Goal: Task Accomplishment & Management: Use online tool/utility

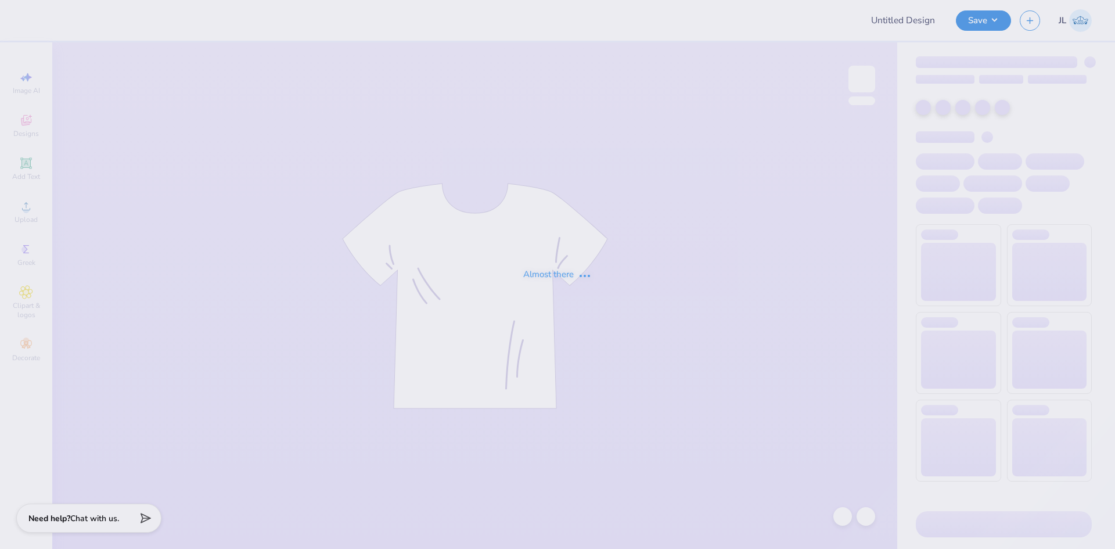
type input "CREW"
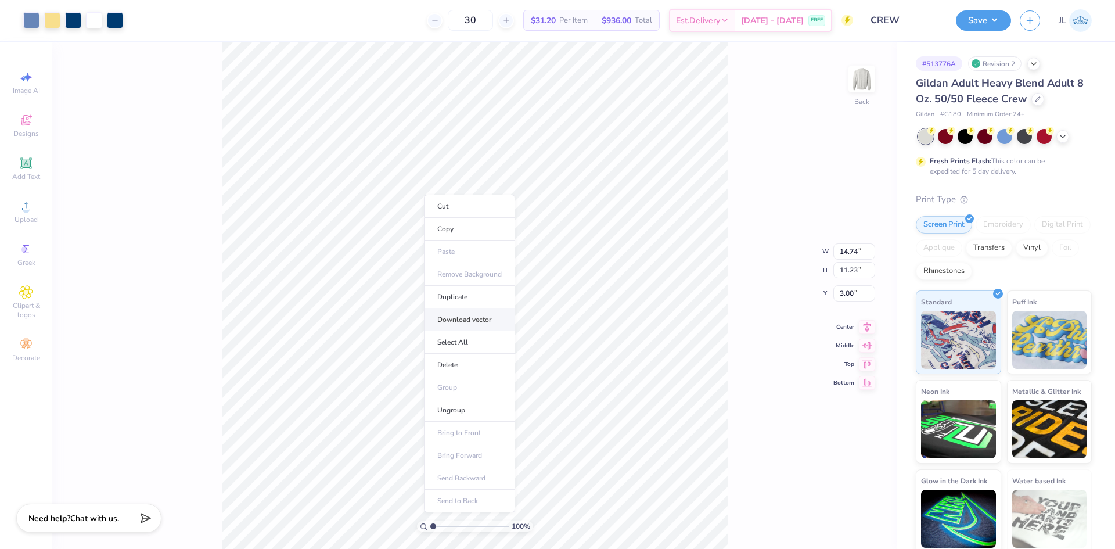
click at [469, 322] on li "Download vector" at bounding box center [469, 319] width 91 height 23
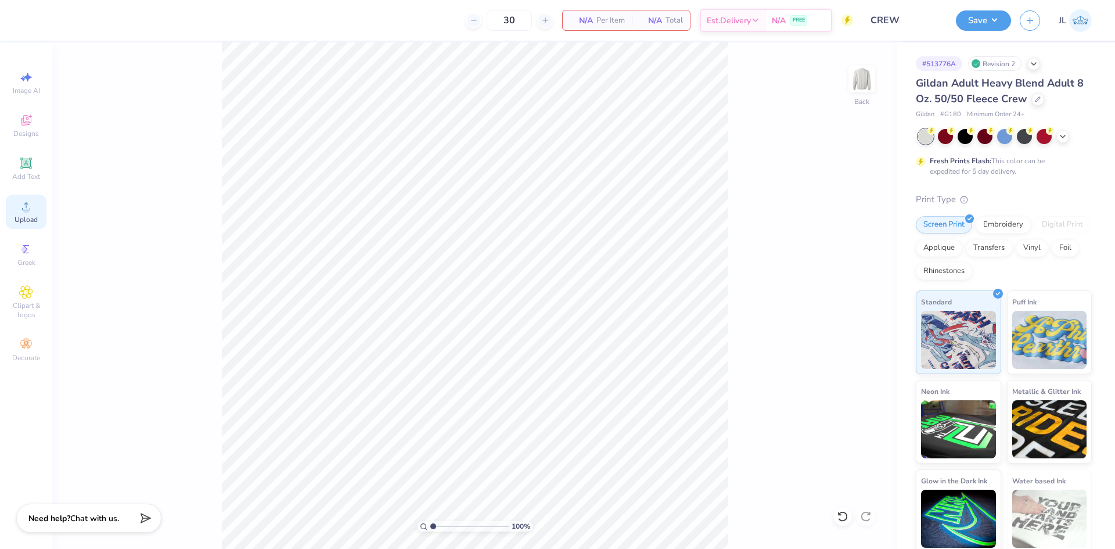
click at [19, 209] on div "Upload" at bounding box center [26, 212] width 41 height 34
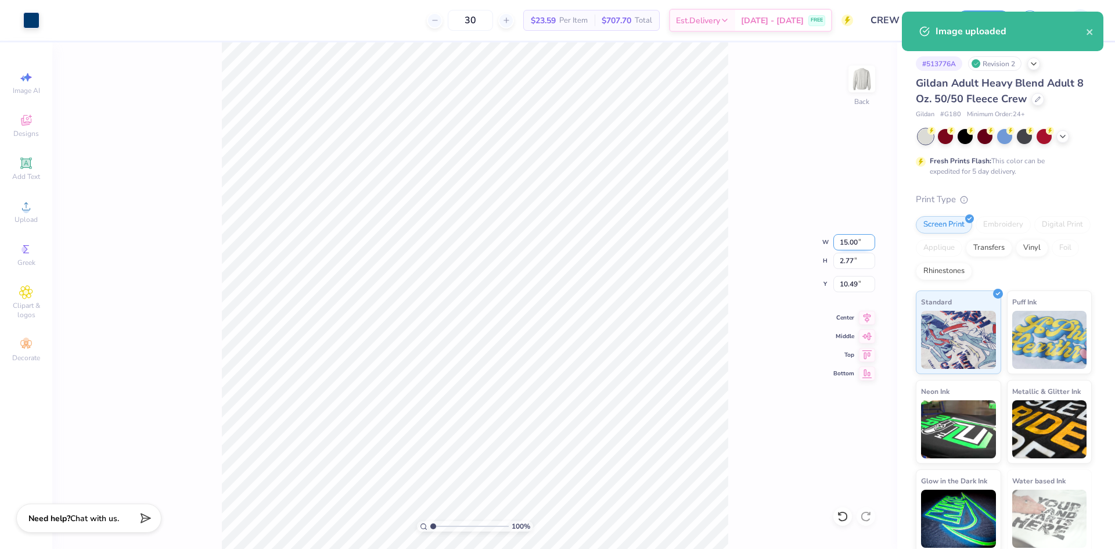
click at [841, 245] on input "15.00" at bounding box center [854, 242] width 42 height 16
type input "12.00"
type input "2.21"
type input "10.77"
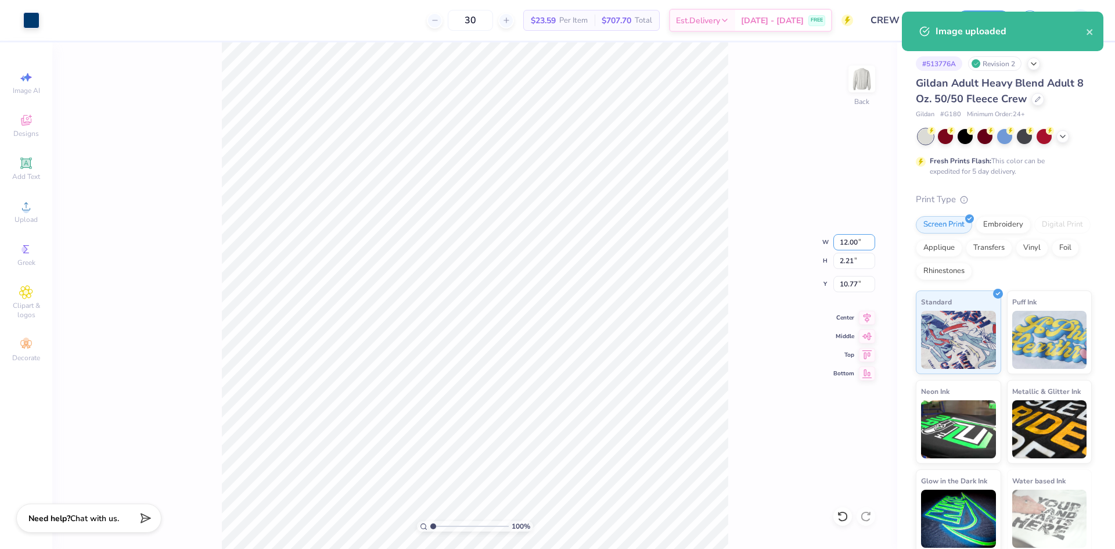
drag, startPoint x: 841, startPoint y: 245, endPoint x: 842, endPoint y: 251, distance: 6.5
click at [842, 251] on div "100 % Back W 12.00 12.00 " H 2.21 2.21 " Y 10.77 10.77 " Center Middle Top Bott…" at bounding box center [474, 295] width 845 height 506
click at [842, 251] on div "100 % Back W 12.00 H 2.21 Y 10.77 Center Middle Top Bottom" at bounding box center [474, 295] width 845 height 506
drag, startPoint x: 842, startPoint y: 251, endPoint x: 822, endPoint y: 254, distance: 19.9
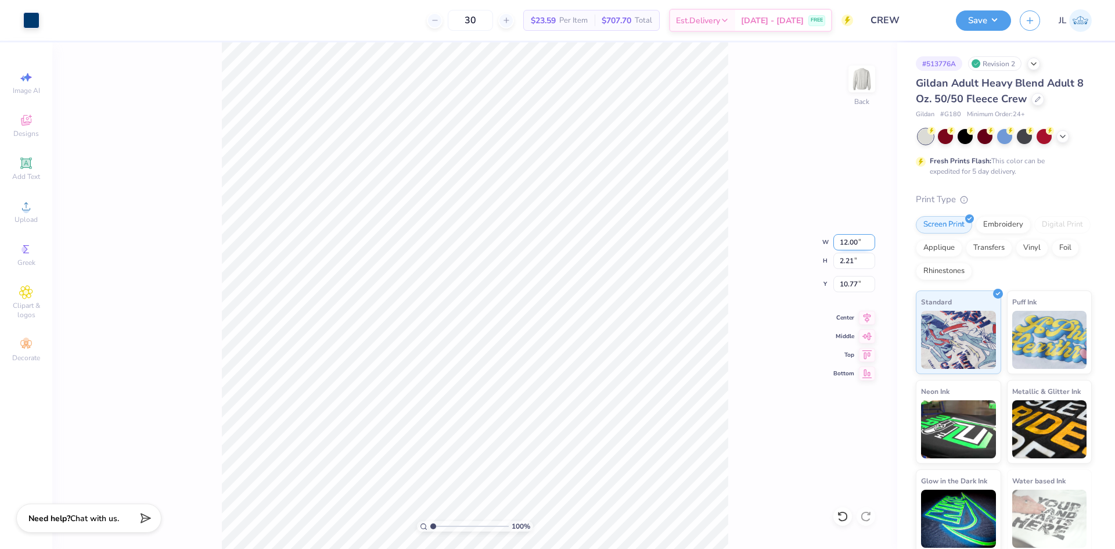
click at [842, 240] on input "12.00" at bounding box center [854, 242] width 42 height 16
type input "11.00"
type input "2.03"
click at [846, 284] on input "10.86" at bounding box center [854, 284] width 42 height 16
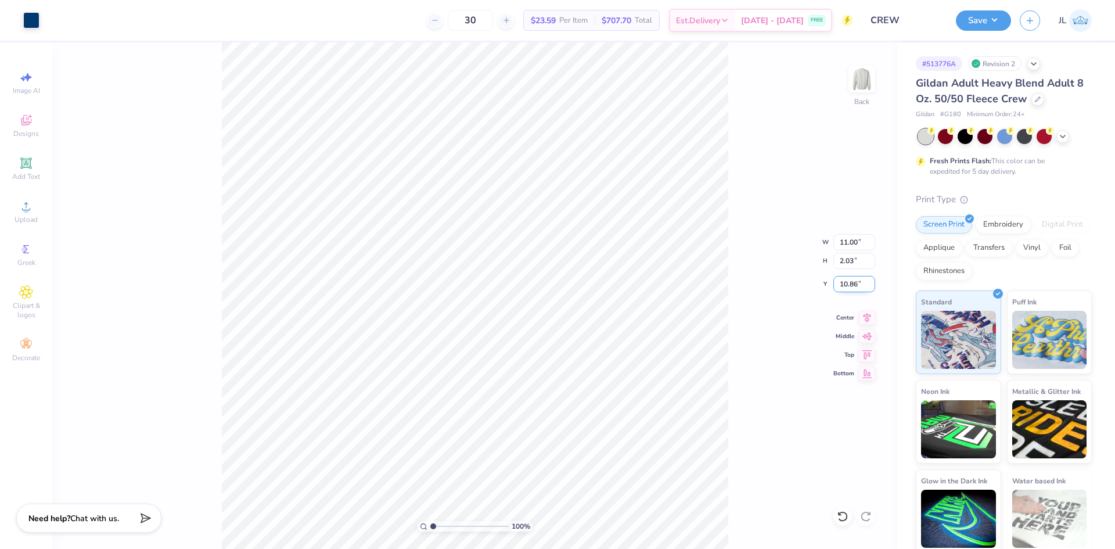
click at [846, 284] on input "10.86" at bounding box center [854, 284] width 42 height 16
type input "3.00"
click at [856, 81] on img at bounding box center [862, 79] width 46 height 46
click at [25, 202] on icon at bounding box center [26, 206] width 14 height 14
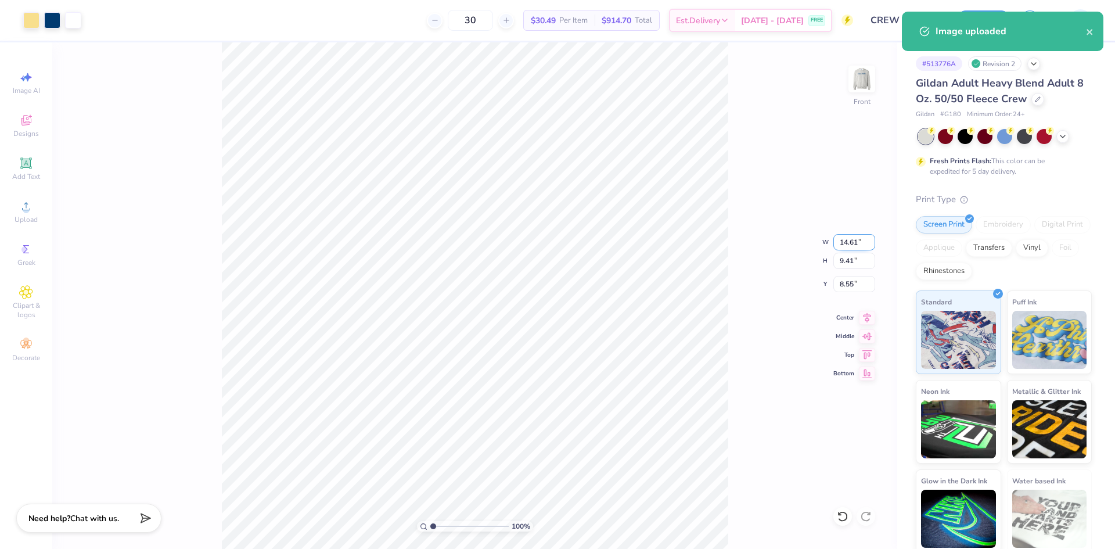
click at [847, 248] on input "14.61" at bounding box center [854, 242] width 42 height 16
type input "12.00"
type input "7.72"
click at [840, 288] on input "9.39" at bounding box center [854, 284] width 42 height 16
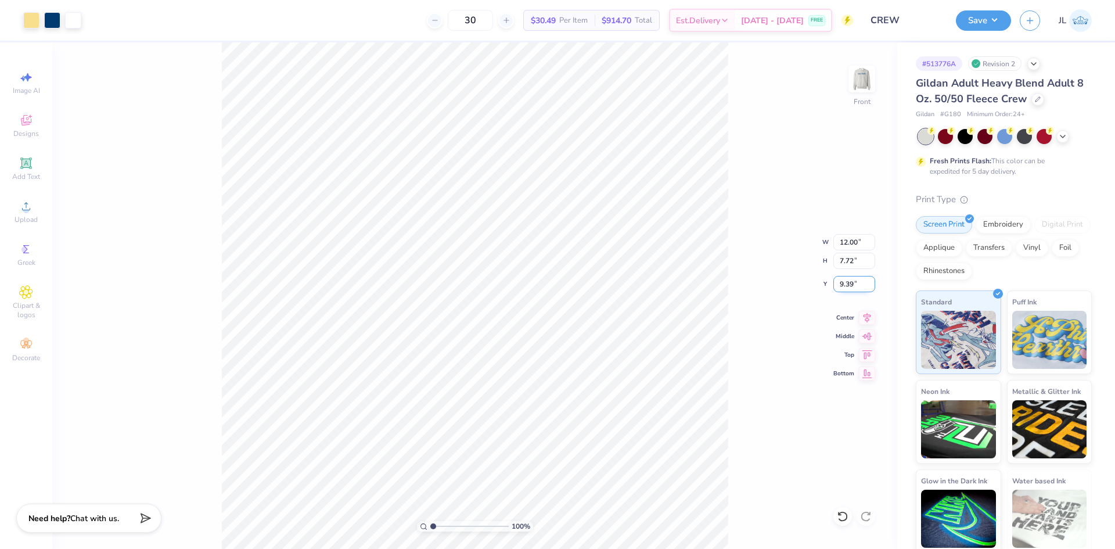
click at [840, 288] on input "9.39" at bounding box center [854, 284] width 42 height 16
type input "3.00"
click at [744, 278] on div "100 % Front W 12.00 12.00 " H 7.72 7.72 " Y 3.00 3.00 " Center Middle Top Bottom" at bounding box center [474, 295] width 845 height 506
click at [870, 321] on icon at bounding box center [867, 316] width 16 height 14
click at [858, 78] on img at bounding box center [862, 79] width 46 height 46
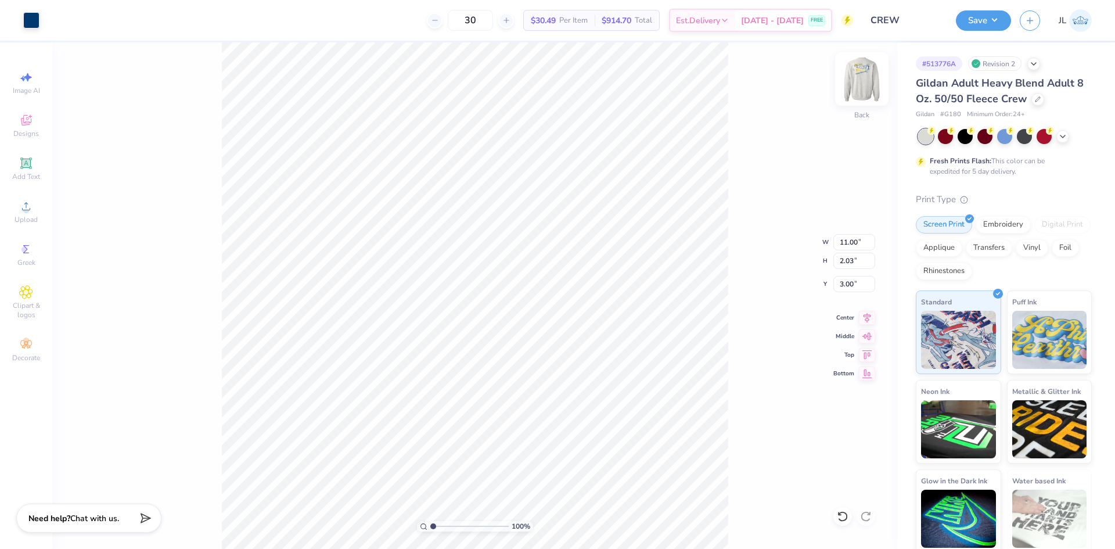
click at [867, 83] on img at bounding box center [862, 79] width 46 height 46
click at [853, 82] on img at bounding box center [862, 79] width 46 height 46
click at [851, 242] on input "11.00" at bounding box center [854, 242] width 42 height 16
click at [851, 241] on input "11.00" at bounding box center [854, 242] width 42 height 16
type input "9.00"
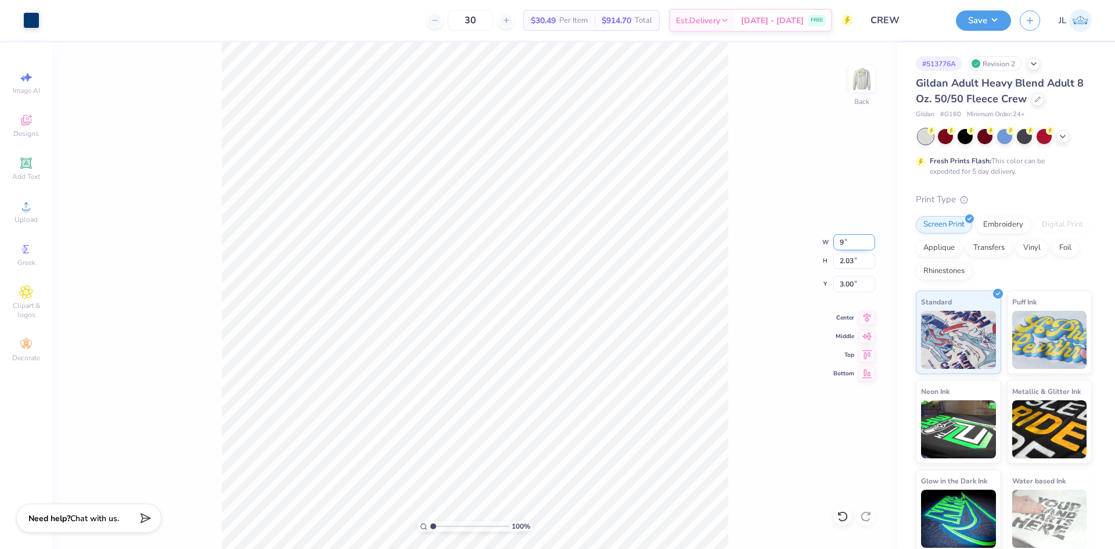
type input "1.66"
click at [844, 290] on input "3.18" at bounding box center [854, 284] width 42 height 16
type input "3.00"
click at [882, 175] on div "100 % Back W 9.00 9.00 " H 1.66 1.66 " Y 3.00 3.00 " Center Middle Top Bottom" at bounding box center [474, 295] width 845 height 506
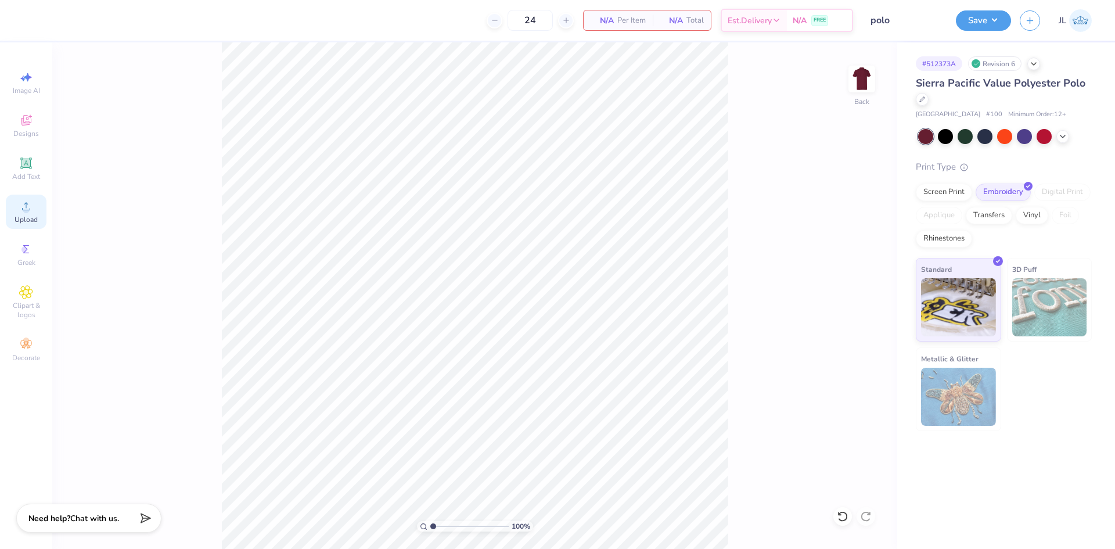
click at [28, 210] on icon at bounding box center [26, 206] width 8 height 8
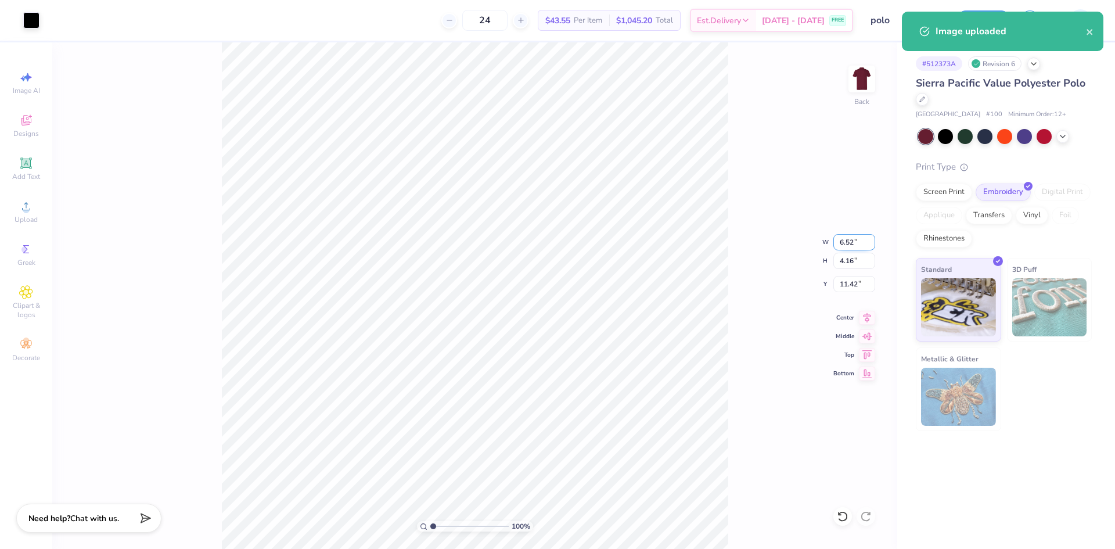
click at [846, 243] on input "6.52" at bounding box center [854, 242] width 42 height 16
type input "4.50"
type input "2.87"
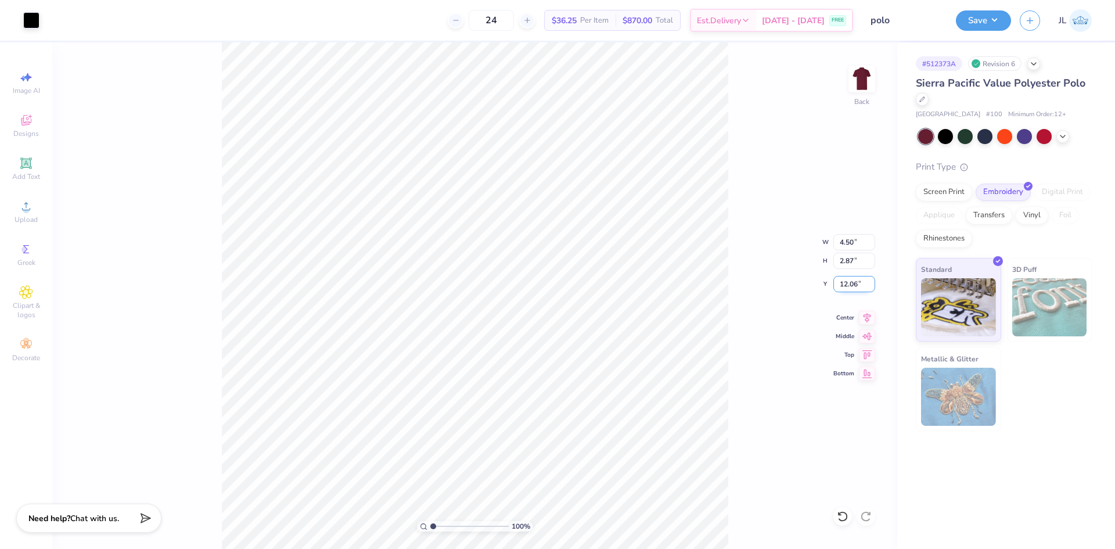
click at [852, 284] on input "12.06" at bounding box center [854, 284] width 42 height 16
type input "3.00"
click at [847, 285] on input "3.00" at bounding box center [854, 284] width 42 height 16
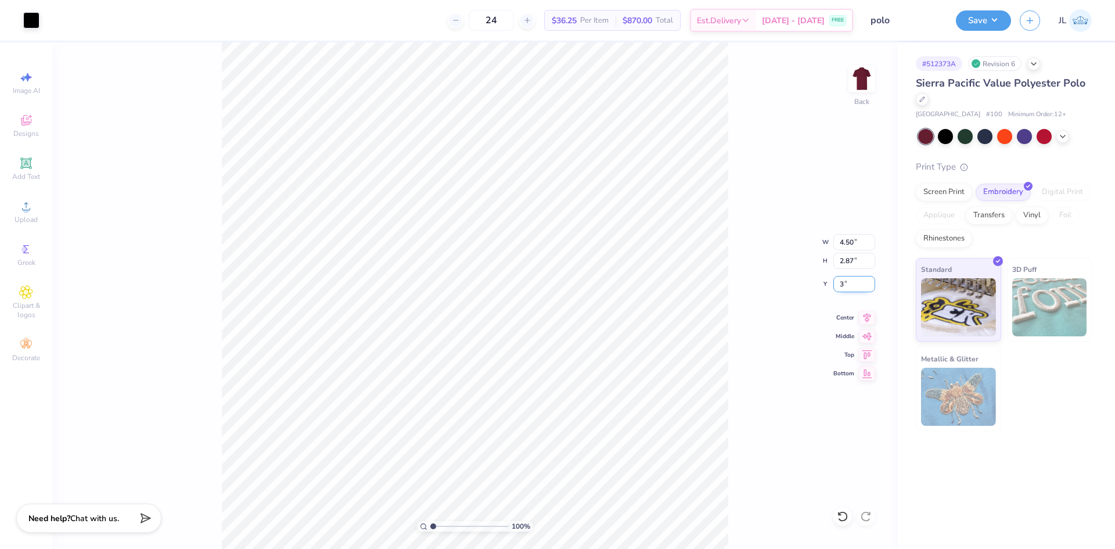
type input "3.00"
click at [867, 315] on icon at bounding box center [868, 316] width 8 height 10
click at [870, 315] on icon at bounding box center [867, 316] width 16 height 14
click at [998, 23] on button "Save" at bounding box center [983, 19] width 55 height 20
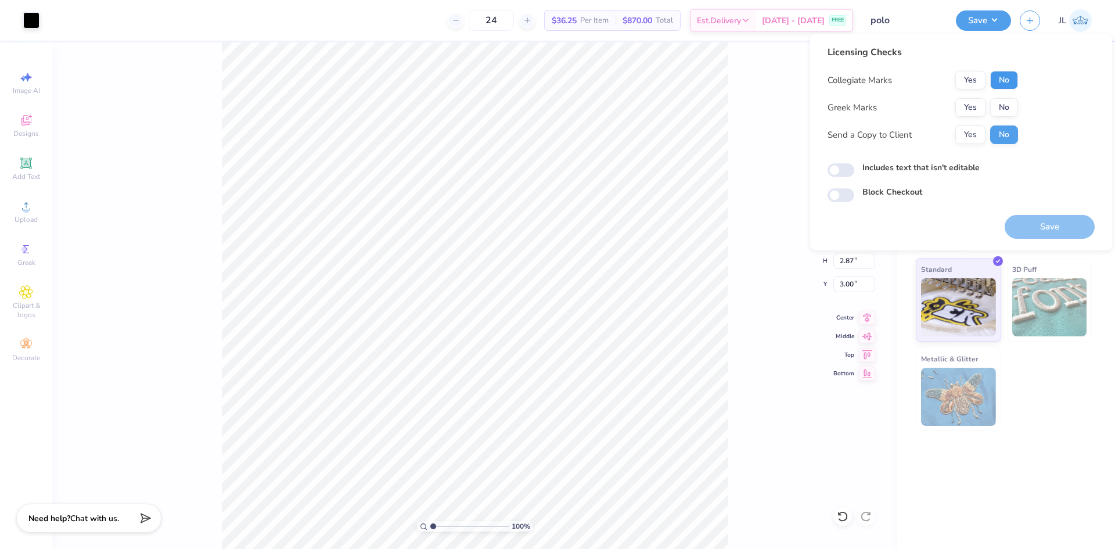
click at [998, 78] on button "No" at bounding box center [1004, 80] width 28 height 19
click at [977, 103] on button "Yes" at bounding box center [970, 107] width 30 height 19
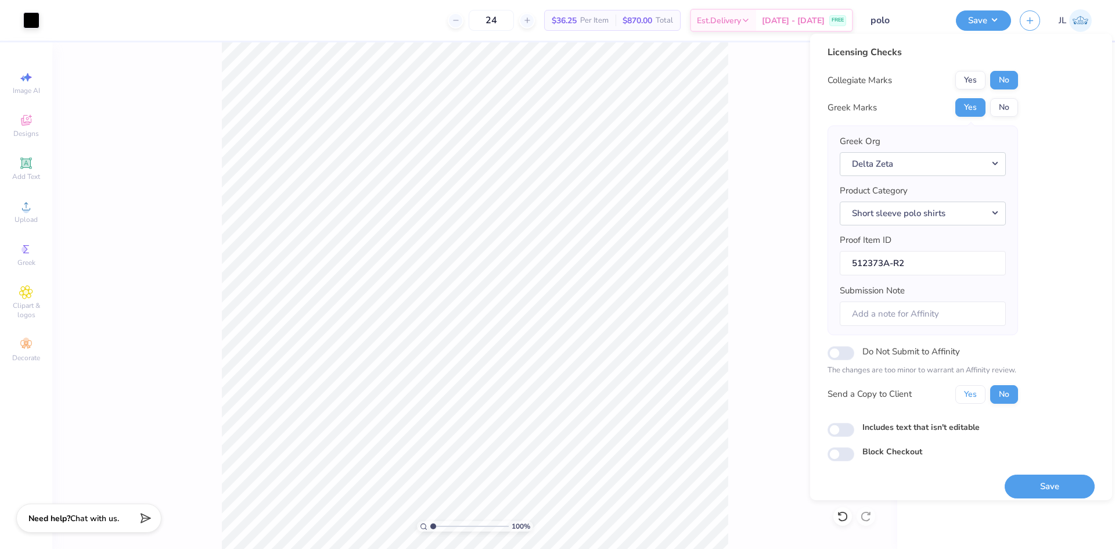
drag, startPoint x: 972, startPoint y: 387, endPoint x: 980, endPoint y: 382, distance: 10.2
click at [972, 387] on button "Yes" at bounding box center [970, 394] width 30 height 19
click at [1028, 486] on button "Save" at bounding box center [1050, 487] width 90 height 24
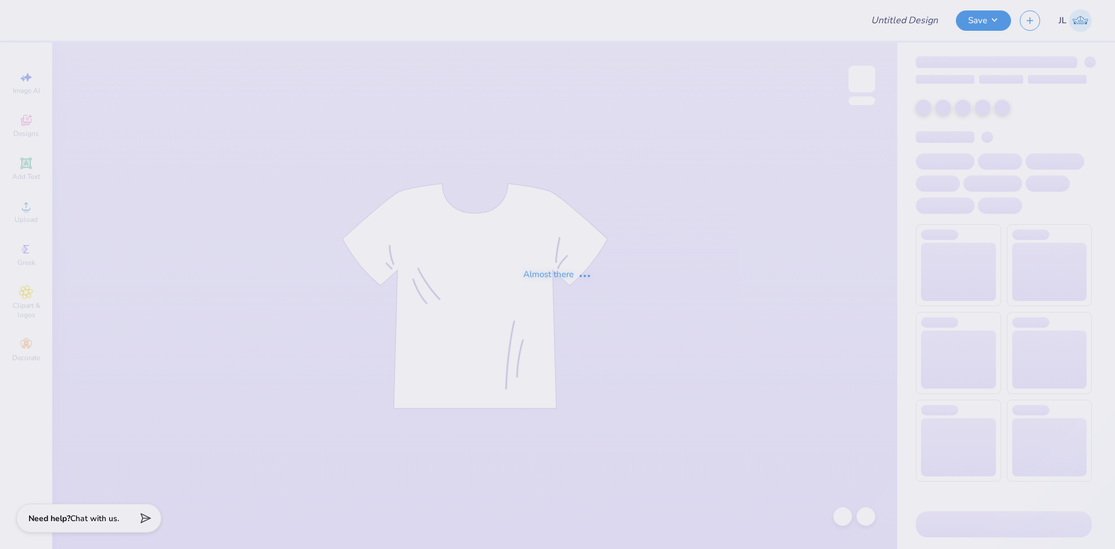
type input "Maida Karajic : Florida Atlantic University"
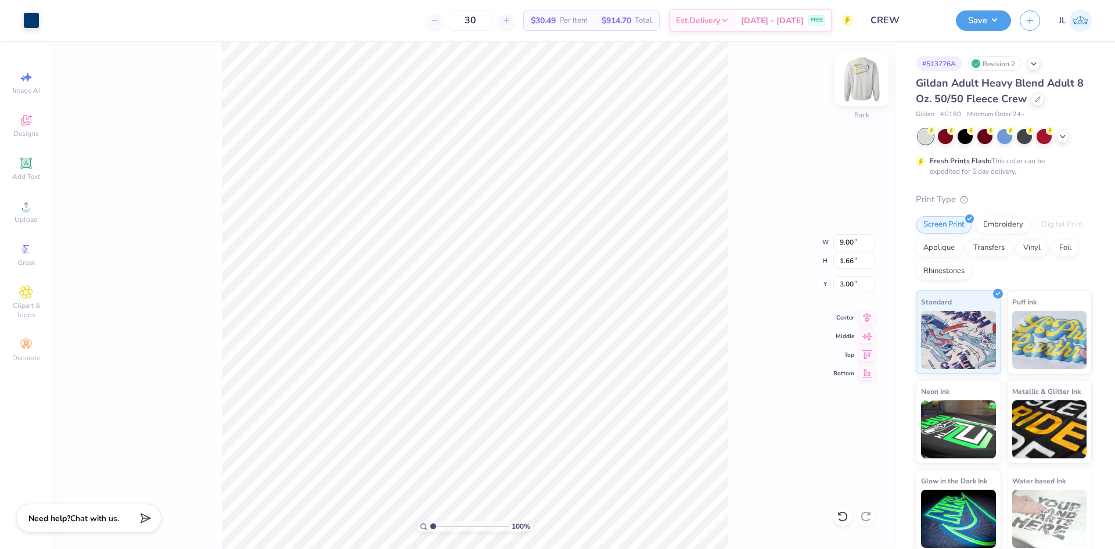
click at [860, 94] on div at bounding box center [861, 78] width 53 height 53
drag, startPoint x: 436, startPoint y: 524, endPoint x: 458, endPoint y: 521, distance: 21.8
click at [458, 521] on input "range" at bounding box center [469, 526] width 78 height 10
drag, startPoint x: 457, startPoint y: 527, endPoint x: 426, endPoint y: 513, distance: 33.6
type input "1"
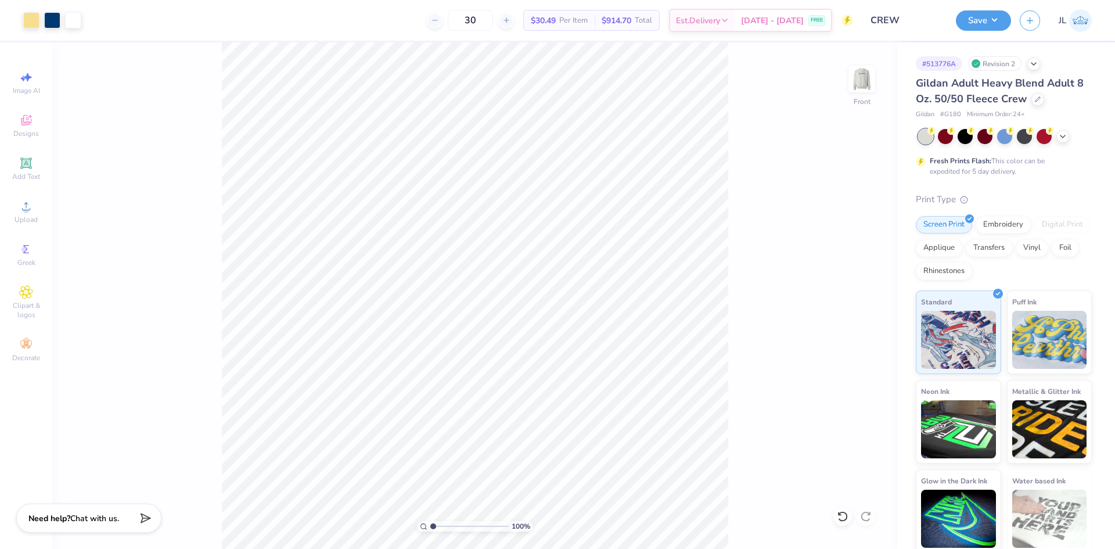
click at [430, 521] on input "range" at bounding box center [469, 526] width 78 height 10
click at [29, 216] on span "Upload" at bounding box center [26, 219] width 23 height 9
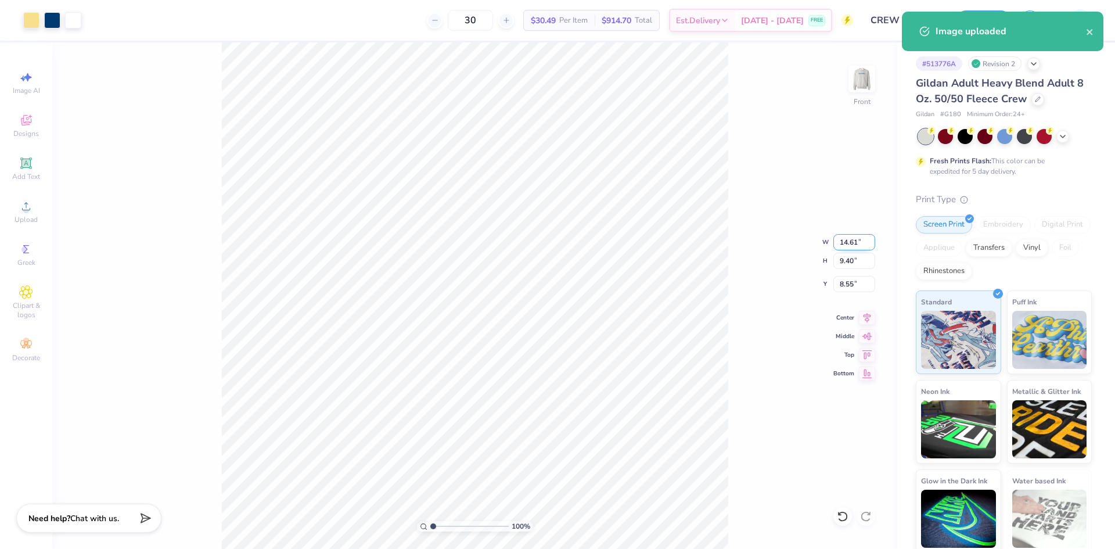
click at [840, 242] on input "14.61" at bounding box center [854, 242] width 42 height 16
type input "12.00"
type input "7.72"
click at [847, 282] on input "9.39" at bounding box center [854, 284] width 42 height 16
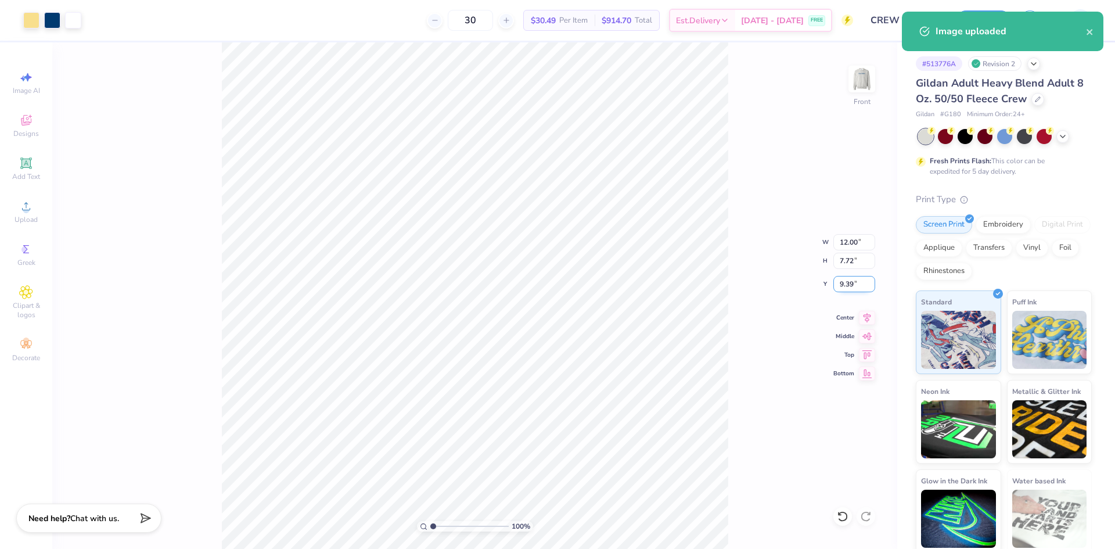
click at [847, 282] on input "9.39" at bounding box center [854, 284] width 42 height 16
type input "3.00"
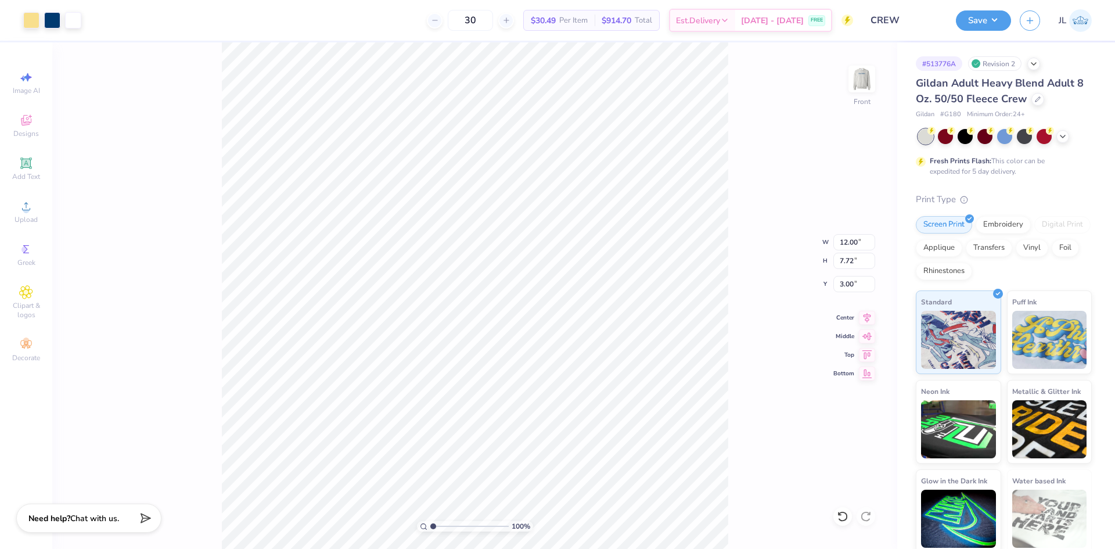
click at [768, 285] on div "100 % Front W 12.00 12.00 " H 7.72 7.72 " Y 3.00 3.00 " Center Middle Top Bottom" at bounding box center [474, 295] width 845 height 506
click at [875, 78] on img at bounding box center [862, 79] width 46 height 46
click at [861, 77] on img at bounding box center [862, 79] width 46 height 46
drag, startPoint x: 432, startPoint y: 527, endPoint x: 456, endPoint y: 519, distance: 25.0
click at [456, 521] on input "range" at bounding box center [469, 526] width 78 height 10
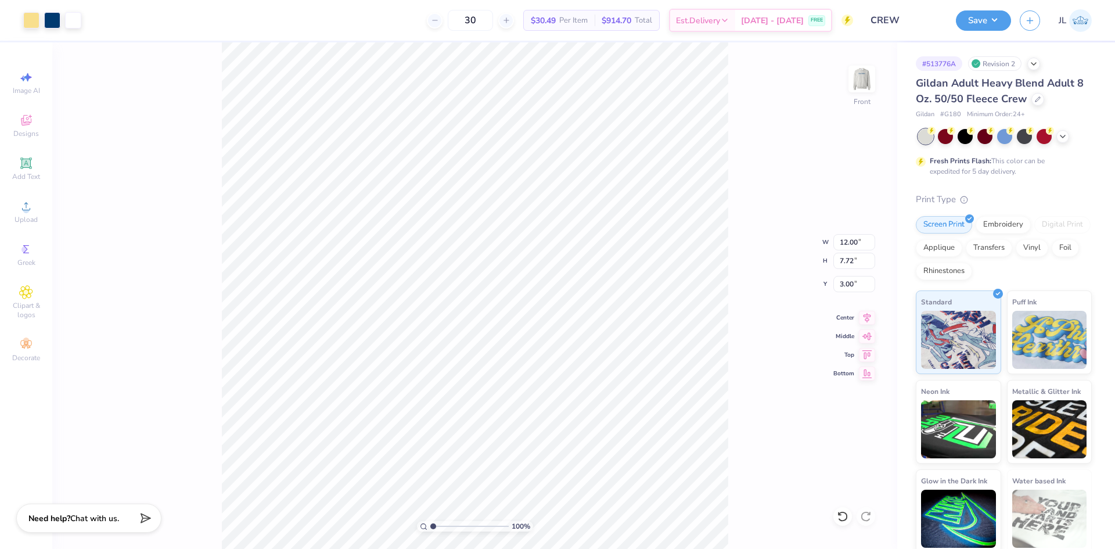
drag, startPoint x: 430, startPoint y: 524, endPoint x: 396, endPoint y: 516, distance: 35.2
type input "1"
click at [430, 521] on input "range" at bounding box center [469, 526] width 78 height 10
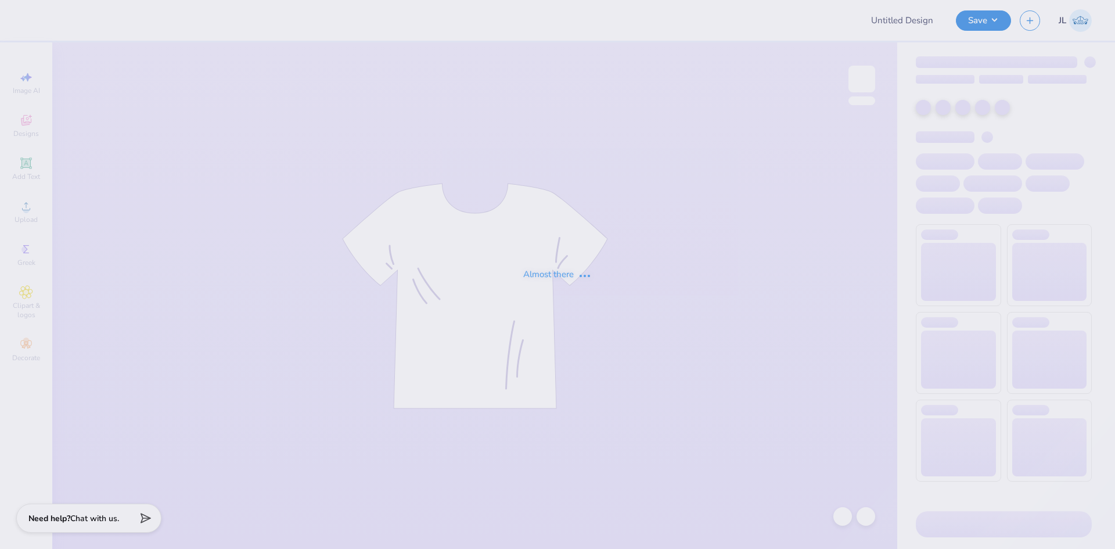
type input "[PERSON_NAME] : [US_STATE][GEOGRAPHIC_DATA]"
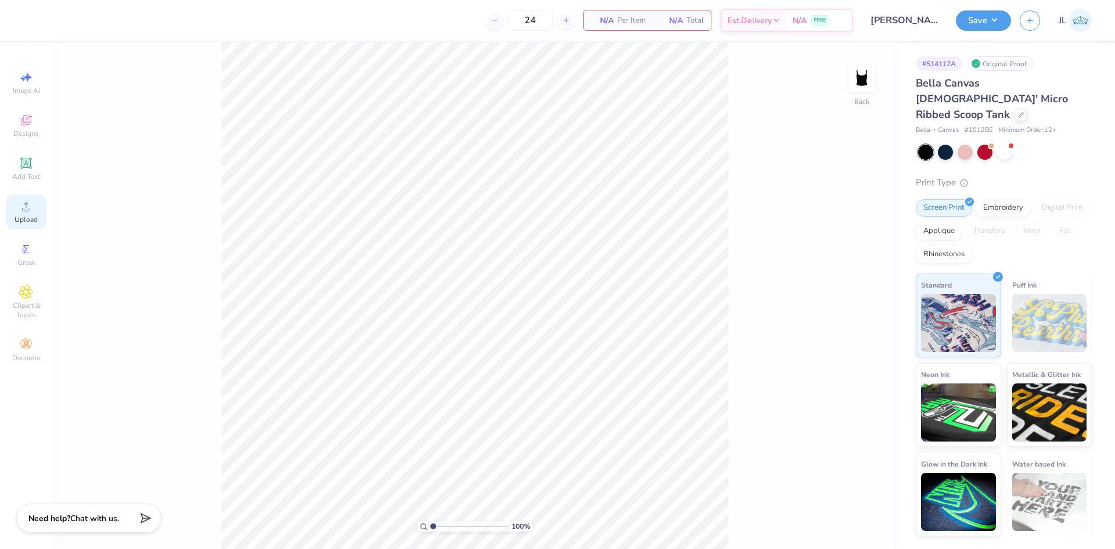
click at [34, 215] on span "Upload" at bounding box center [26, 219] width 23 height 9
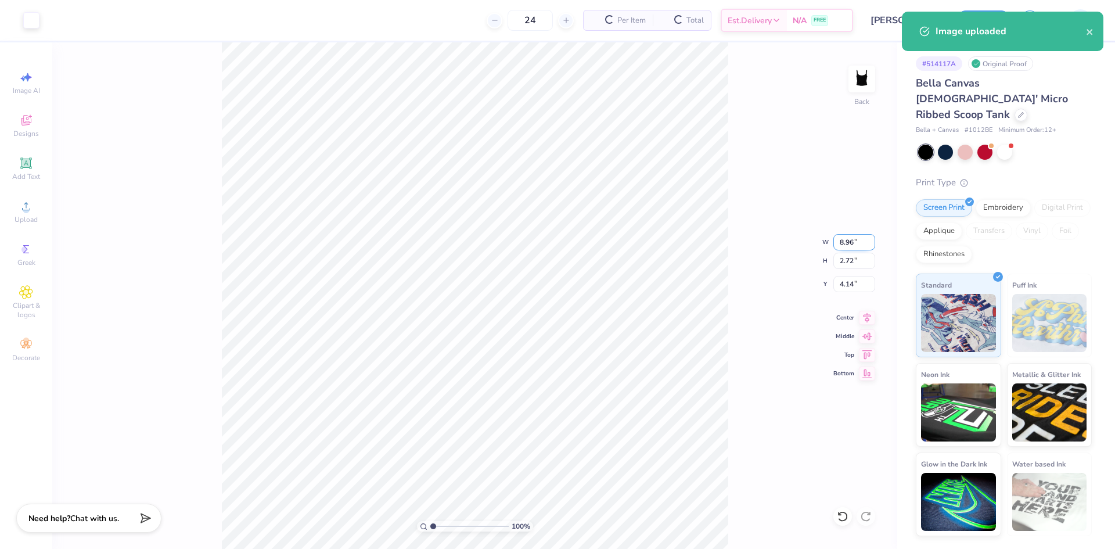
click at [846, 243] on input "8.96" at bounding box center [854, 242] width 42 height 16
type input "7.00"
type input "2.13"
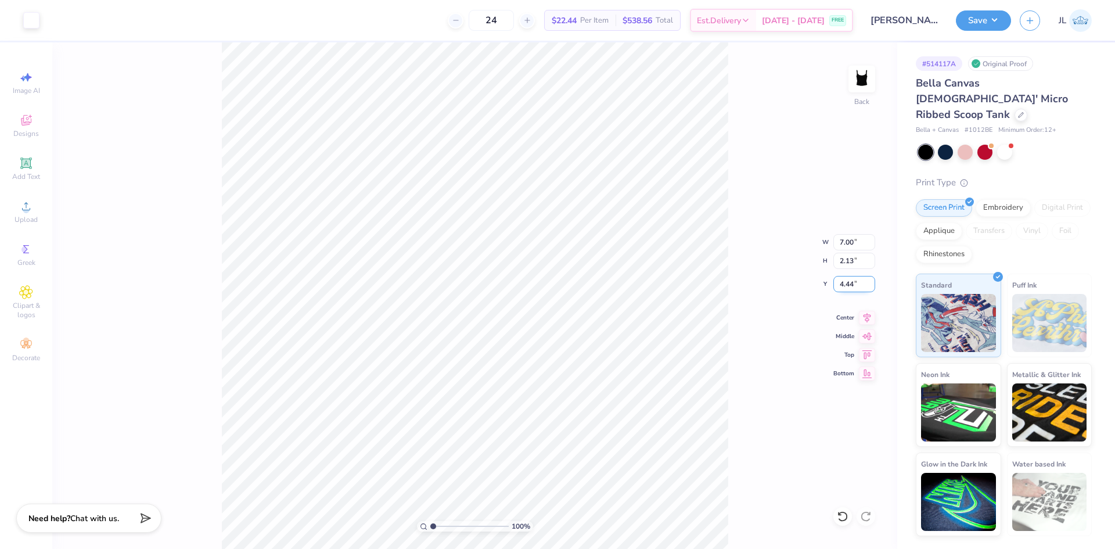
click at [843, 285] on input "4.44" at bounding box center [854, 284] width 42 height 16
click at [843, 283] on input "4.44" at bounding box center [854, 284] width 42 height 16
type input "3.00"
type input "1"
drag, startPoint x: 433, startPoint y: 524, endPoint x: 417, endPoint y: 524, distance: 15.7
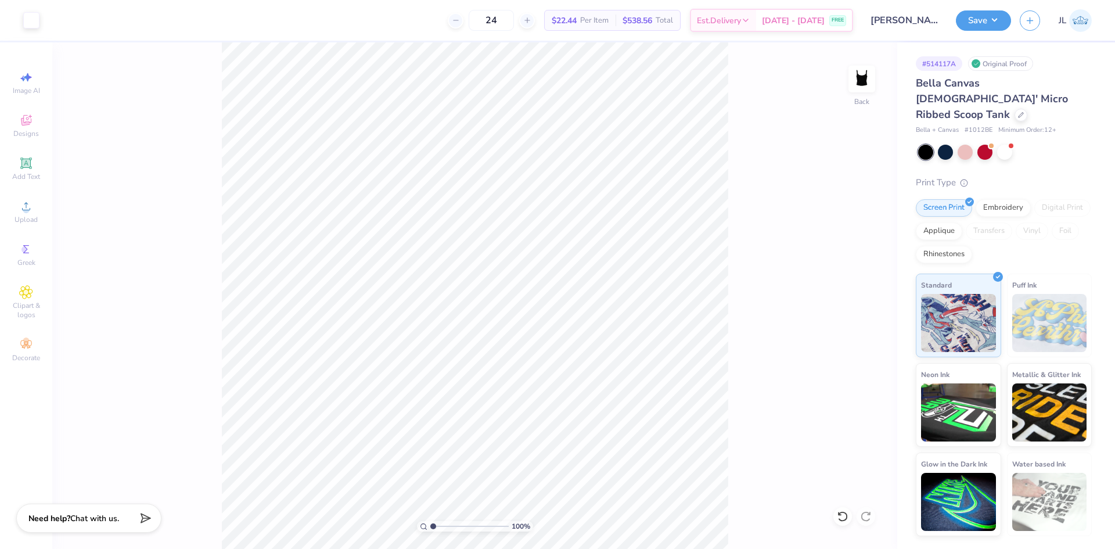
click at [430, 524] on input "range" at bounding box center [469, 526] width 78 height 10
click at [845, 240] on input "7.00" at bounding box center [854, 242] width 42 height 16
type input "6.00"
type input "1.82"
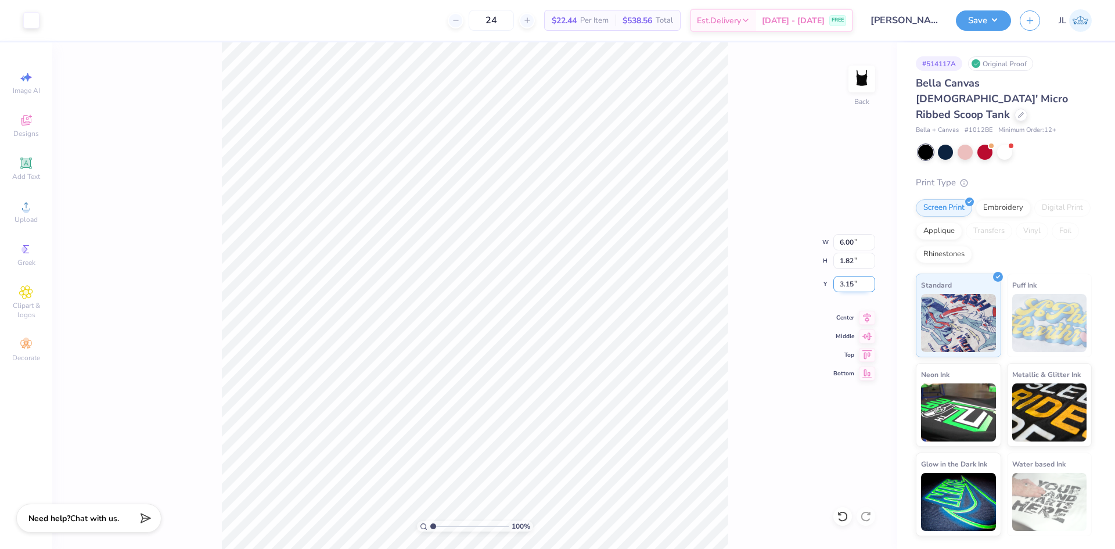
click at [842, 281] on input "3.15" at bounding box center [854, 284] width 42 height 16
click at [854, 279] on input "3.00" at bounding box center [854, 284] width 42 height 16
click at [845, 283] on input "3.00" at bounding box center [854, 284] width 42 height 16
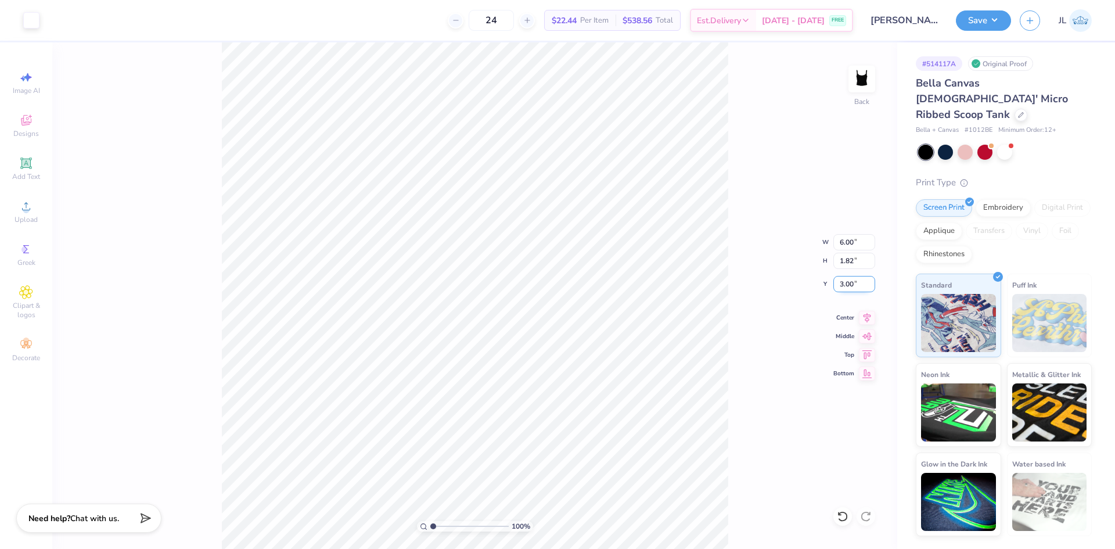
click at [845, 283] on input "3.00" at bounding box center [854, 284] width 42 height 16
type input "1.50"
click at [851, 243] on input "6.00" at bounding box center [854, 242] width 42 height 16
type input "6.50"
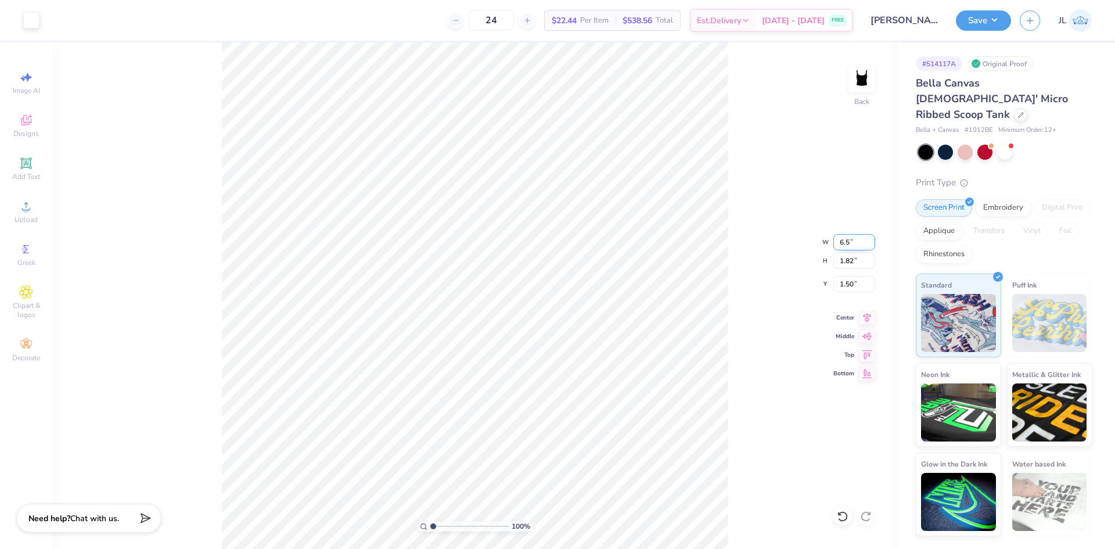
type input "1.98"
click at [840, 281] on input "1.42" at bounding box center [854, 284] width 42 height 16
type input "1.50"
click at [761, 292] on div "100 % Back W 6.50 6.50 " H 1.98 1.98 " Y 1.50 1.50 " Center Middle Top Bottom" at bounding box center [474, 295] width 845 height 506
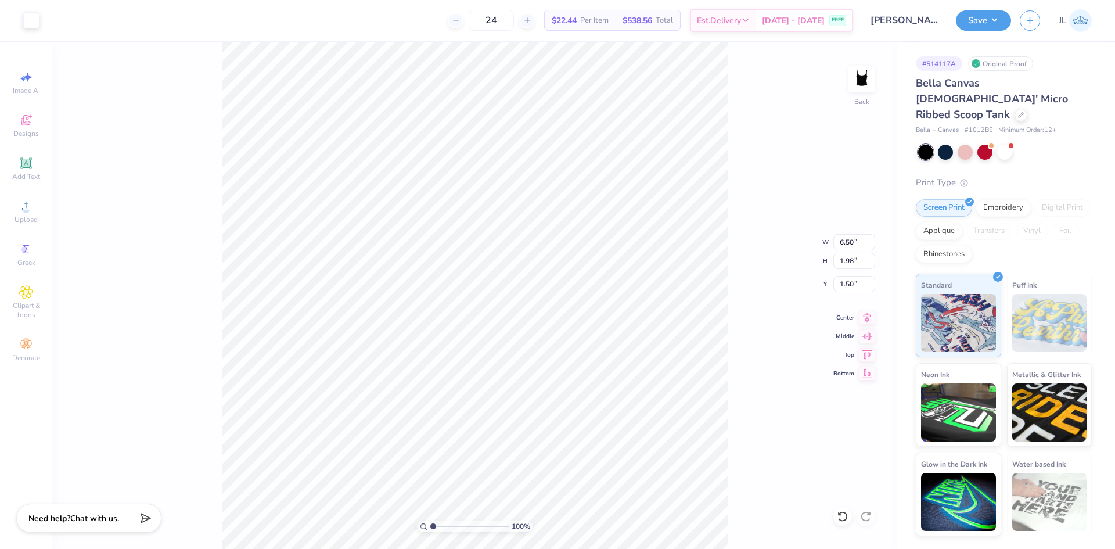
click at [489, 39] on div "24 $22.44 Per Item $538.56 Total Est. Delivery Sep 16 - 19 FREE" at bounding box center [450, 20] width 805 height 41
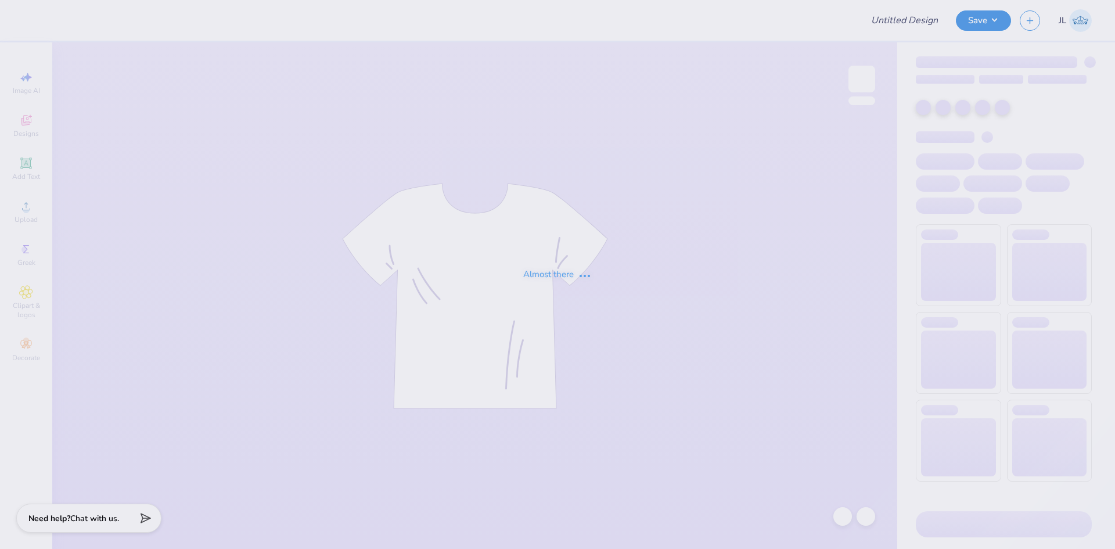
type input "[PERSON_NAME] : [US_STATE][GEOGRAPHIC_DATA]"
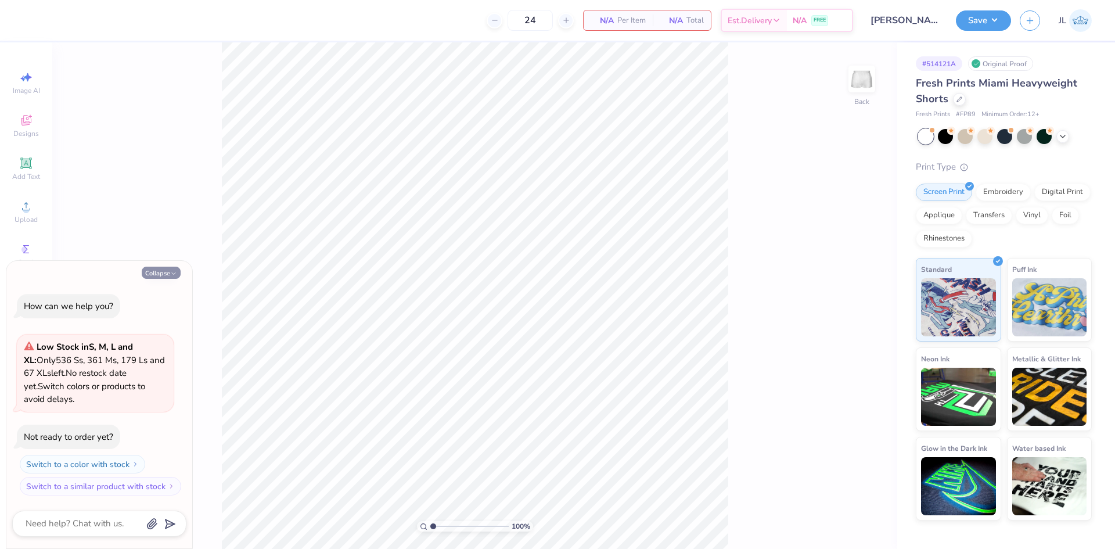
click at [155, 272] on button "Collapse" at bounding box center [161, 273] width 39 height 12
type textarea "x"
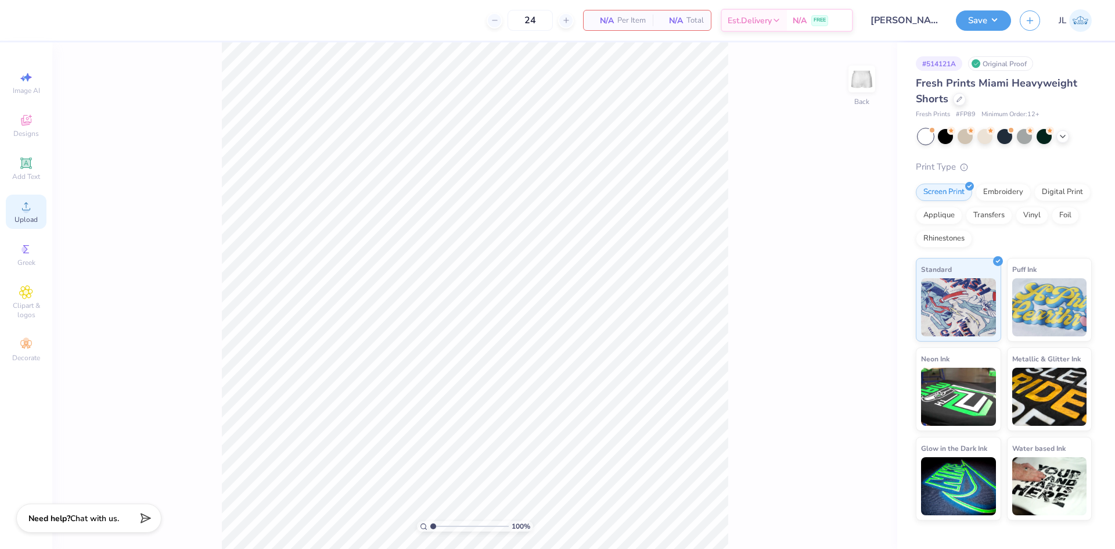
click at [27, 210] on icon at bounding box center [26, 206] width 8 height 8
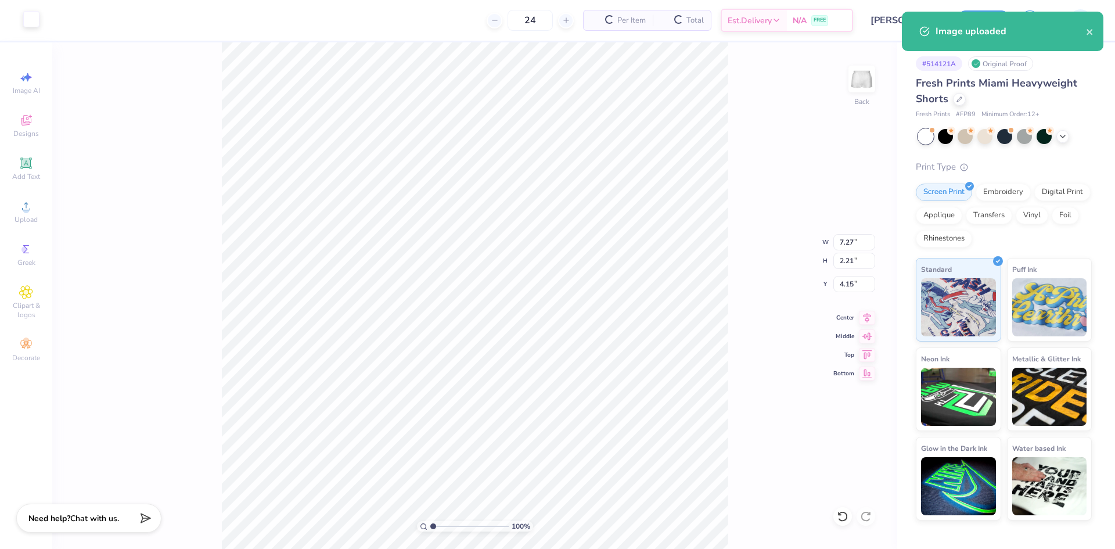
click at [31, 26] on div at bounding box center [31, 19] width 16 height 16
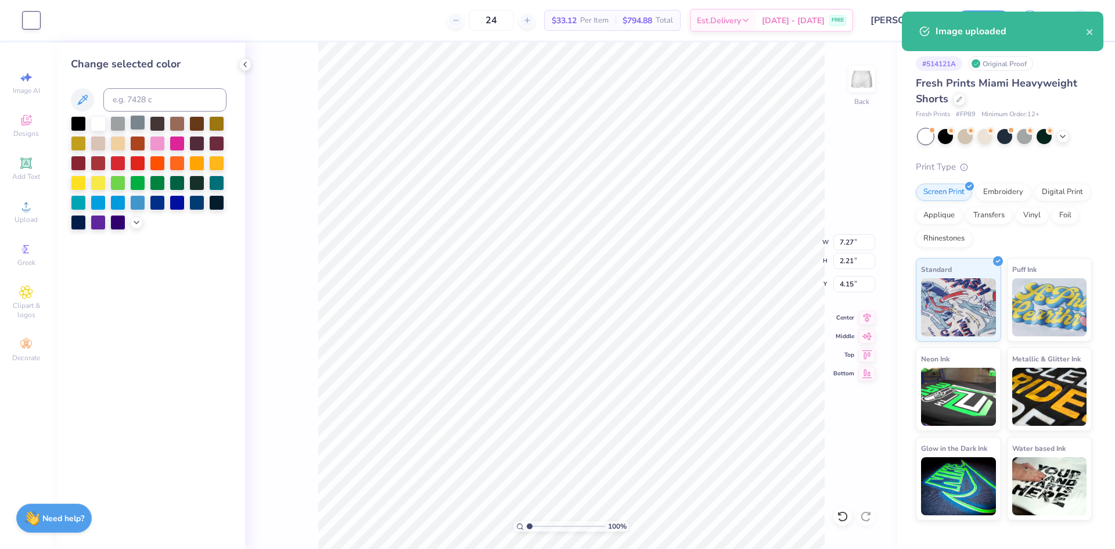
click at [78, 127] on div at bounding box center [78, 123] width 15 height 15
click at [301, 100] on div "100 % Back W 7.27 7.27 " H 2.21 2.21 " Y 4.15 4.15 " Center Middle Top Bottom" at bounding box center [571, 295] width 652 height 506
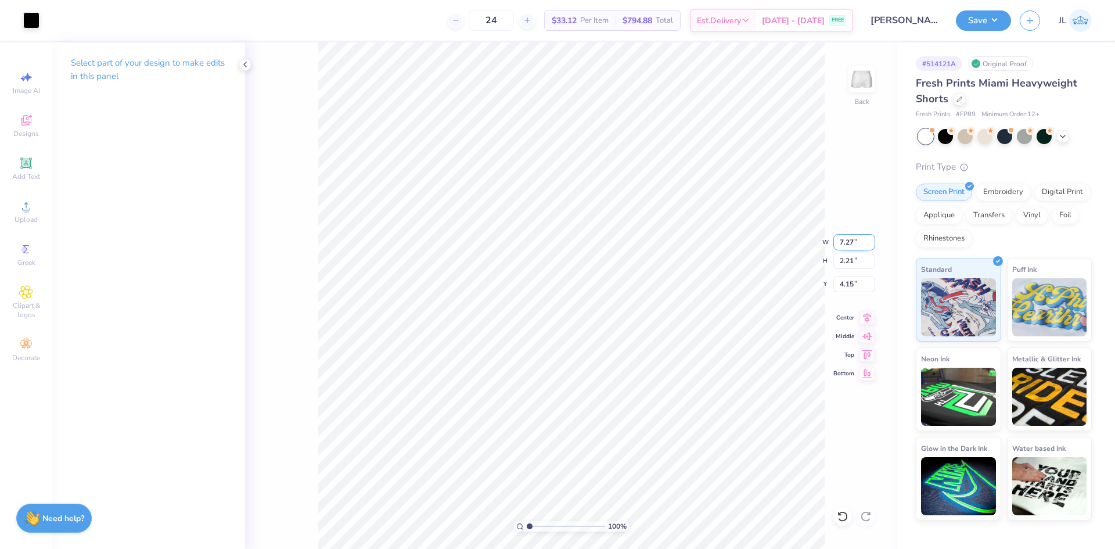
click at [846, 245] on input "7.27" at bounding box center [854, 242] width 42 height 16
type input "4.00"
type input "1.22"
click at [851, 288] on input "4.64" at bounding box center [854, 284] width 42 height 16
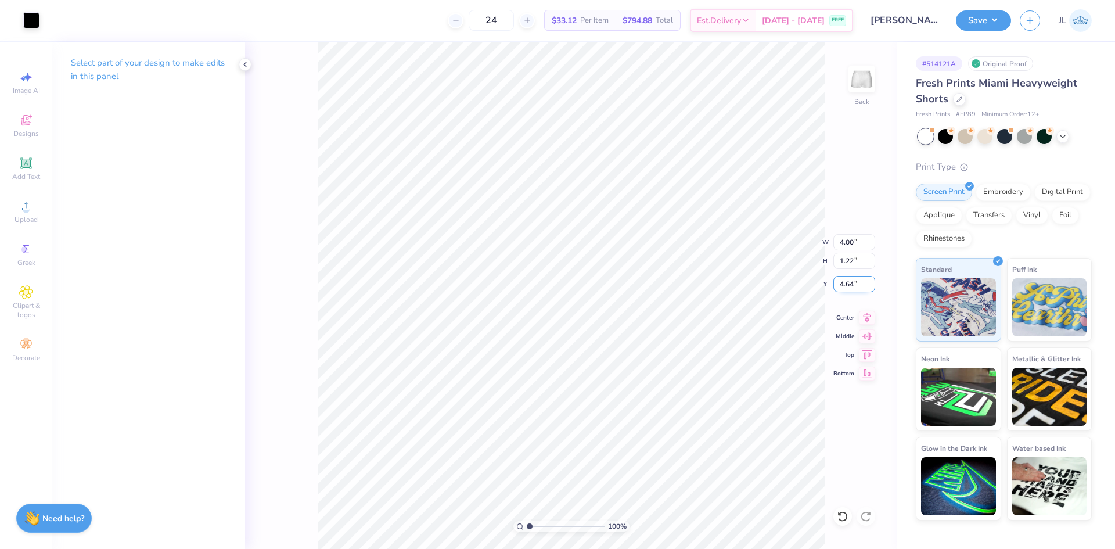
click at [851, 288] on input "4.64" at bounding box center [854, 284] width 42 height 16
type input "8.29"
type input "8.59"
click at [848, 246] on input "4.00" at bounding box center [854, 242] width 42 height 16
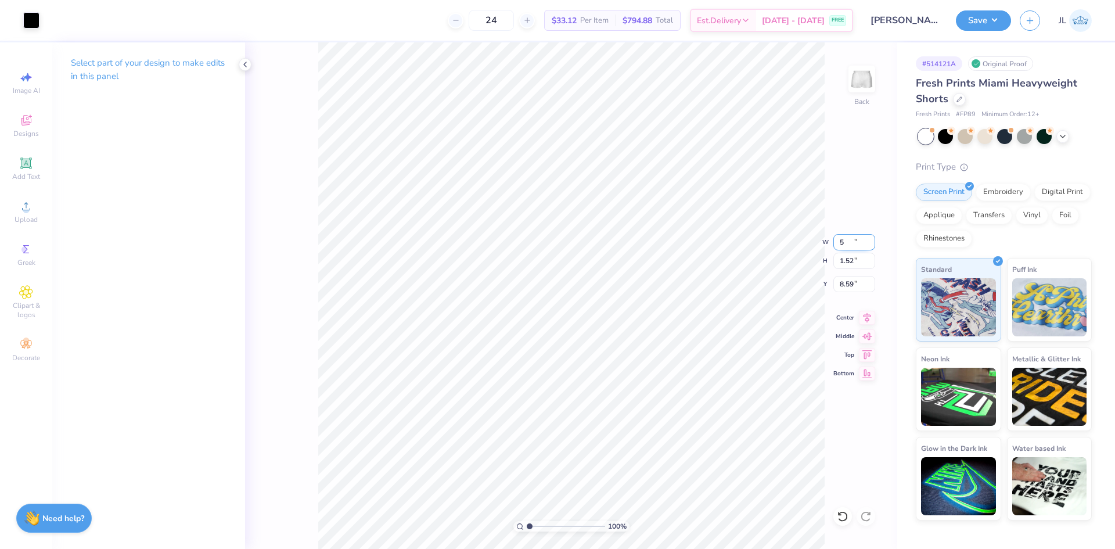
type input "5.00"
type input "1.52"
type input "8.44"
type input "8.36"
click at [829, 432] on div "100 % Back W 5.00 5.00 " H 1.52 1.52 " Y 8.36 8.36 " Center Middle Top Bottom" at bounding box center [571, 295] width 652 height 506
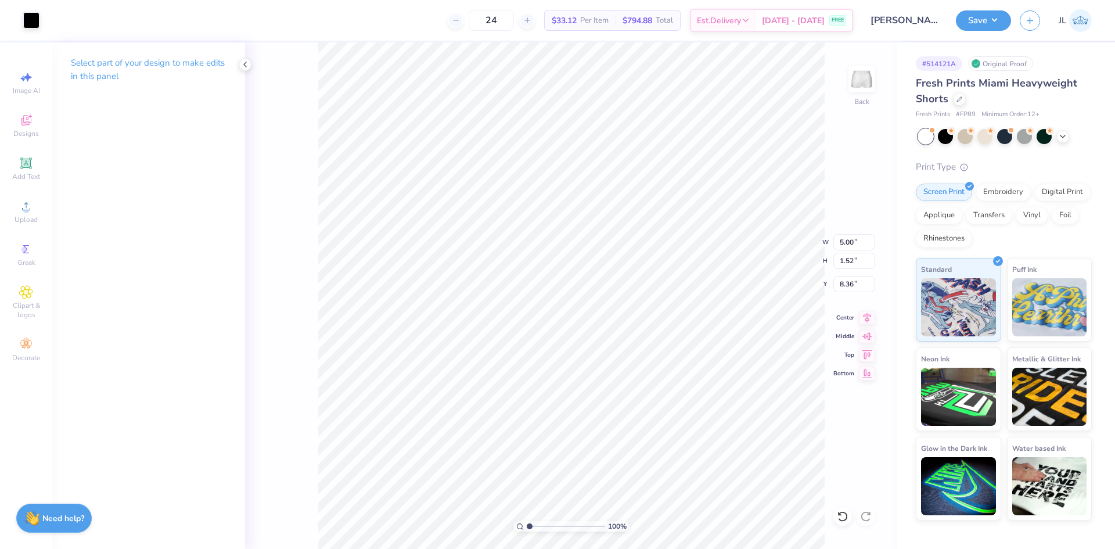
type input "8.48"
click at [833, 422] on div "100 % Back W 5.00 5.00 " H 1.52 1.52 " Y 8.48 8.48 " Center Middle Top Bottom" at bounding box center [571, 295] width 652 height 506
drag, startPoint x: 854, startPoint y: 286, endPoint x: 835, endPoint y: 286, distance: 18.6
click at [835, 286] on input "8.22" at bounding box center [854, 284] width 42 height 16
type input "8.00"
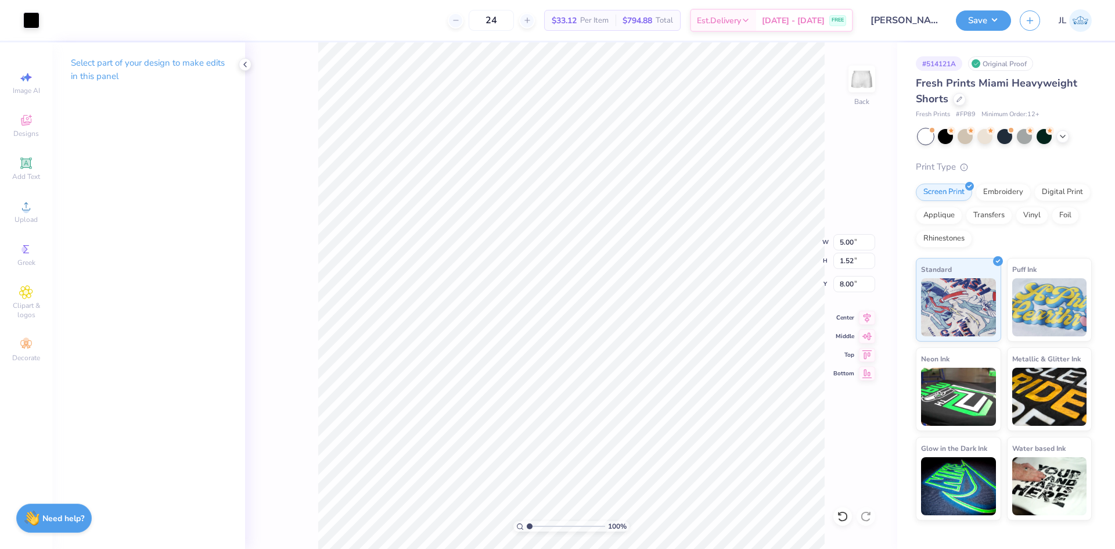
click at [849, 419] on div "100 % Back W 5.00 5.00 " H 1.52 1.52 " Y 8.00 8.00 " Center Middle Top Bottom" at bounding box center [571, 295] width 652 height 506
click at [869, 315] on icon at bounding box center [867, 316] width 16 height 14
click at [843, 398] on div "100 % Back W 5.00 5.00 " H 1.52 1.52 " Y 8.00 8.00 " Center Middle Top Bottom" at bounding box center [571, 295] width 652 height 506
click at [243, 67] on icon at bounding box center [244, 64] width 9 height 9
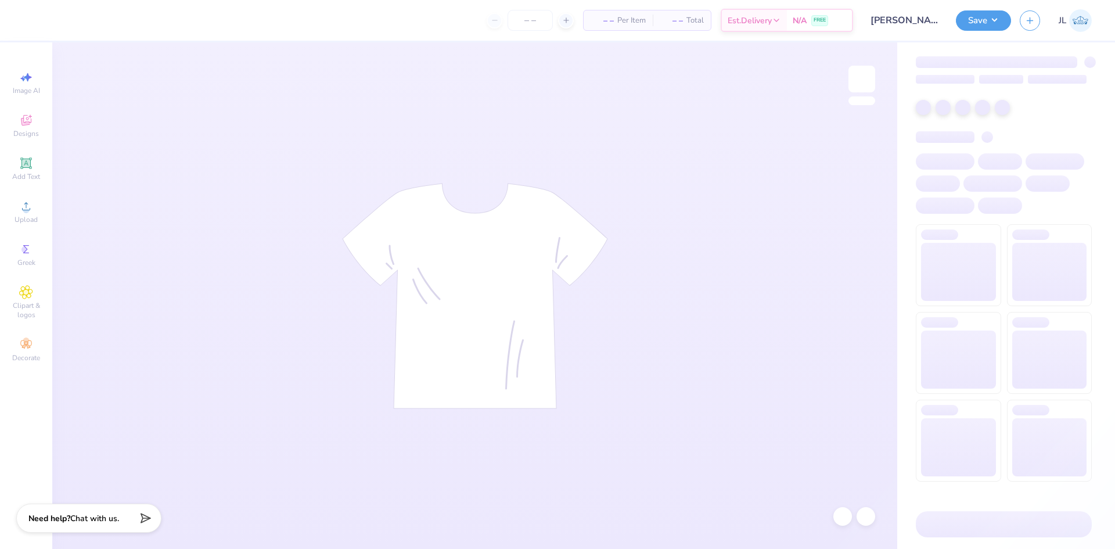
type input "[PERSON_NAME] : [US_STATE][GEOGRAPHIC_DATA]"
type input "24"
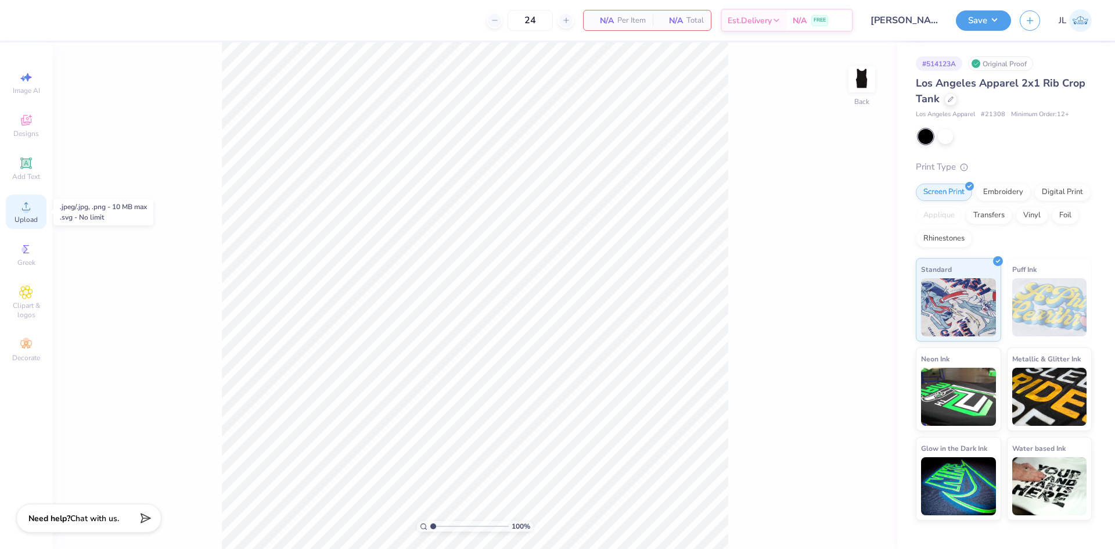
click at [30, 219] on span "Upload" at bounding box center [26, 219] width 23 height 9
click at [34, 206] on div "Upload" at bounding box center [26, 212] width 41 height 34
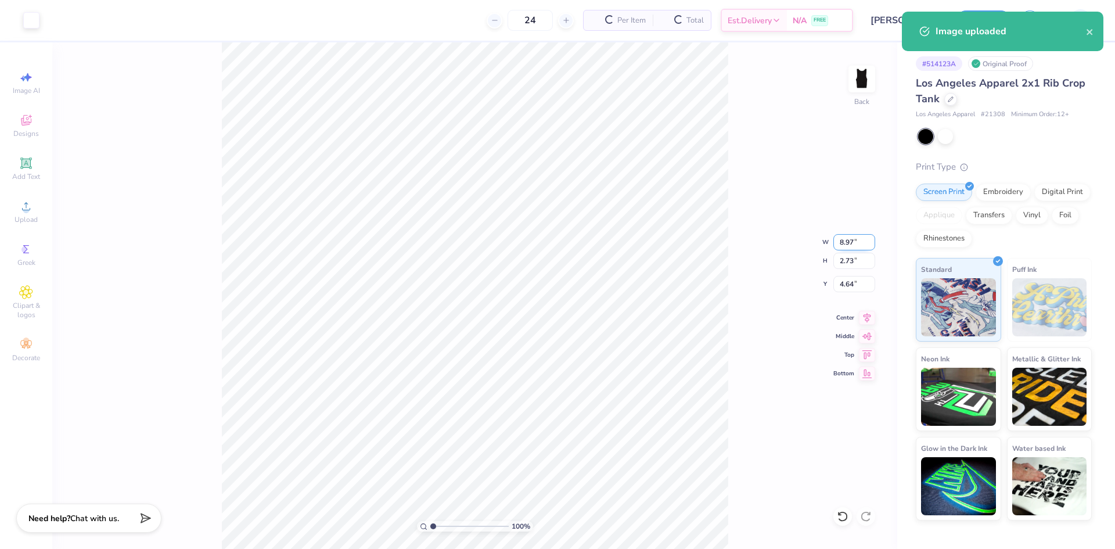
click at [847, 244] on input "8.97" at bounding box center [854, 242] width 42 height 16
type input "6.00"
type input "1.82"
click at [849, 289] on input "5.09" at bounding box center [854, 284] width 42 height 16
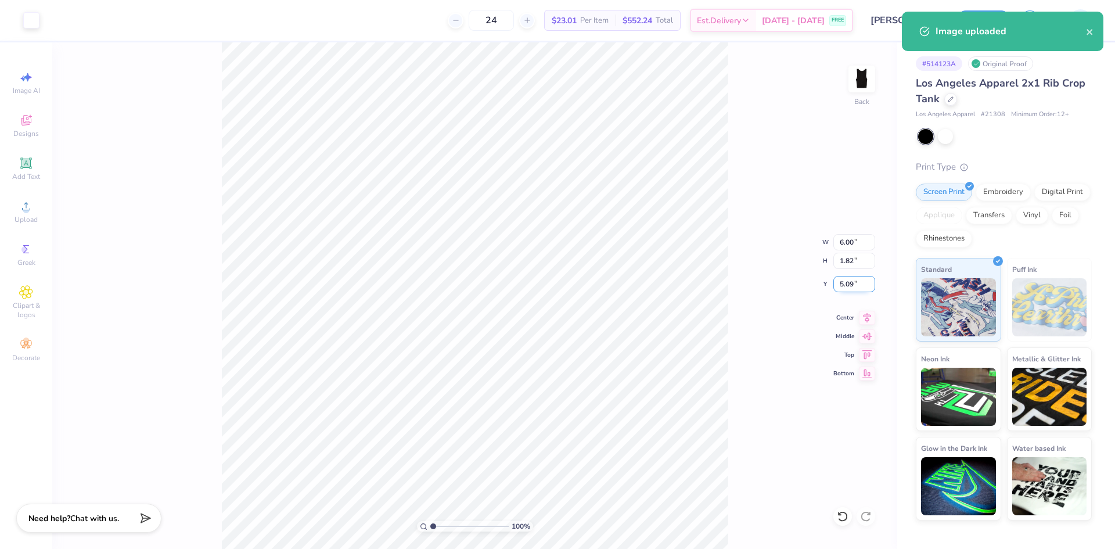
click at [849, 289] on input "5.09" at bounding box center [854, 284] width 42 height 16
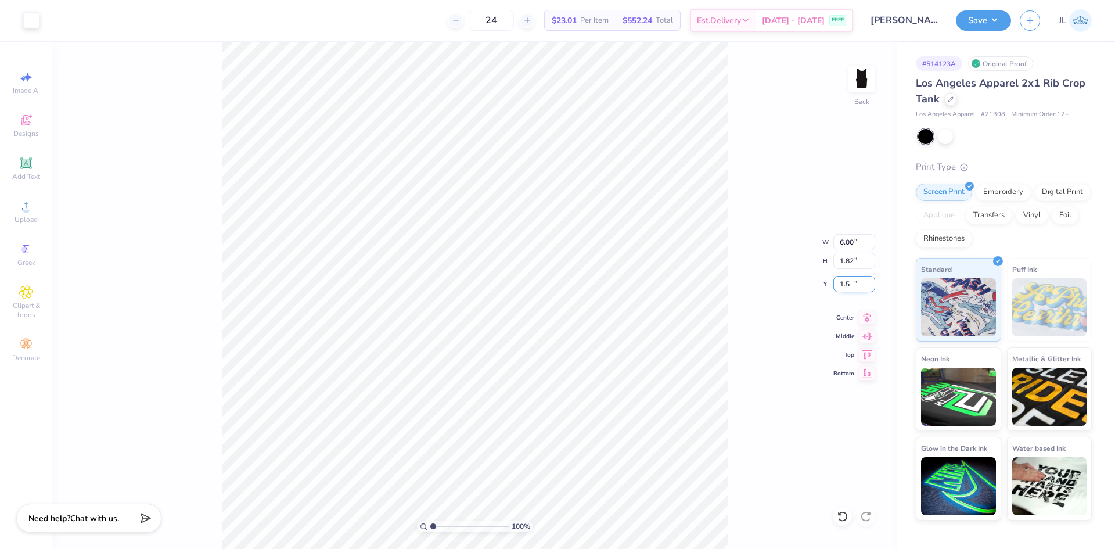
type input "1.50"
click at [847, 240] on input "6.00" at bounding box center [854, 242] width 42 height 16
click at [848, 240] on input "6.00" at bounding box center [854, 242] width 42 height 16
type input "6.50"
type input "1.98"
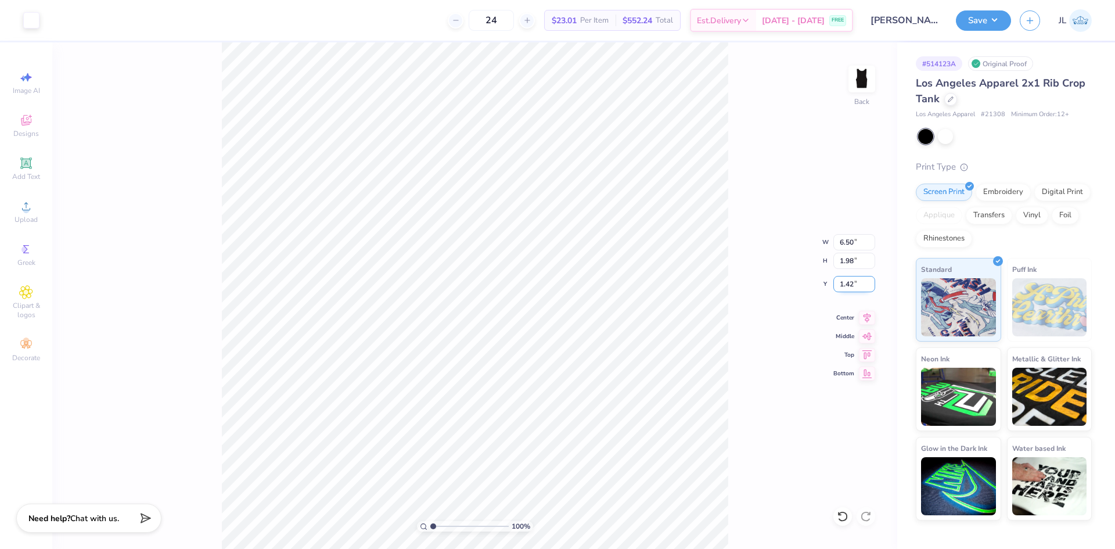
click at [846, 288] on input "1.42" at bounding box center [854, 284] width 42 height 16
type input "1.50"
